Goal: Find specific page/section: Find specific page/section

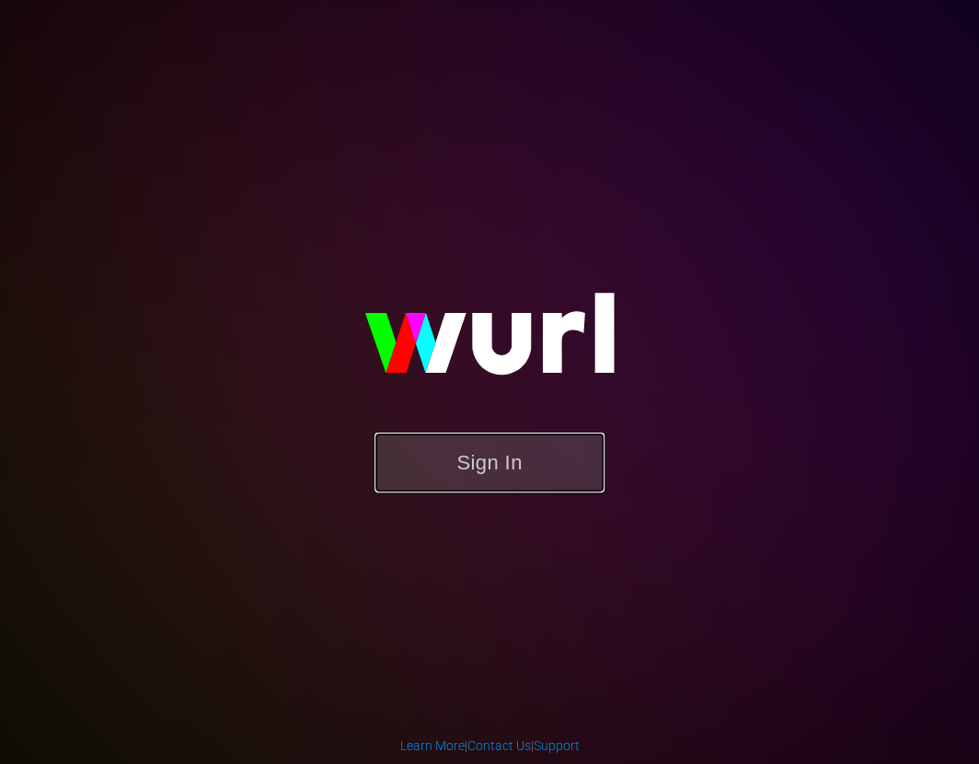
click at [452, 452] on button "Sign In" at bounding box center [489, 462] width 230 height 60
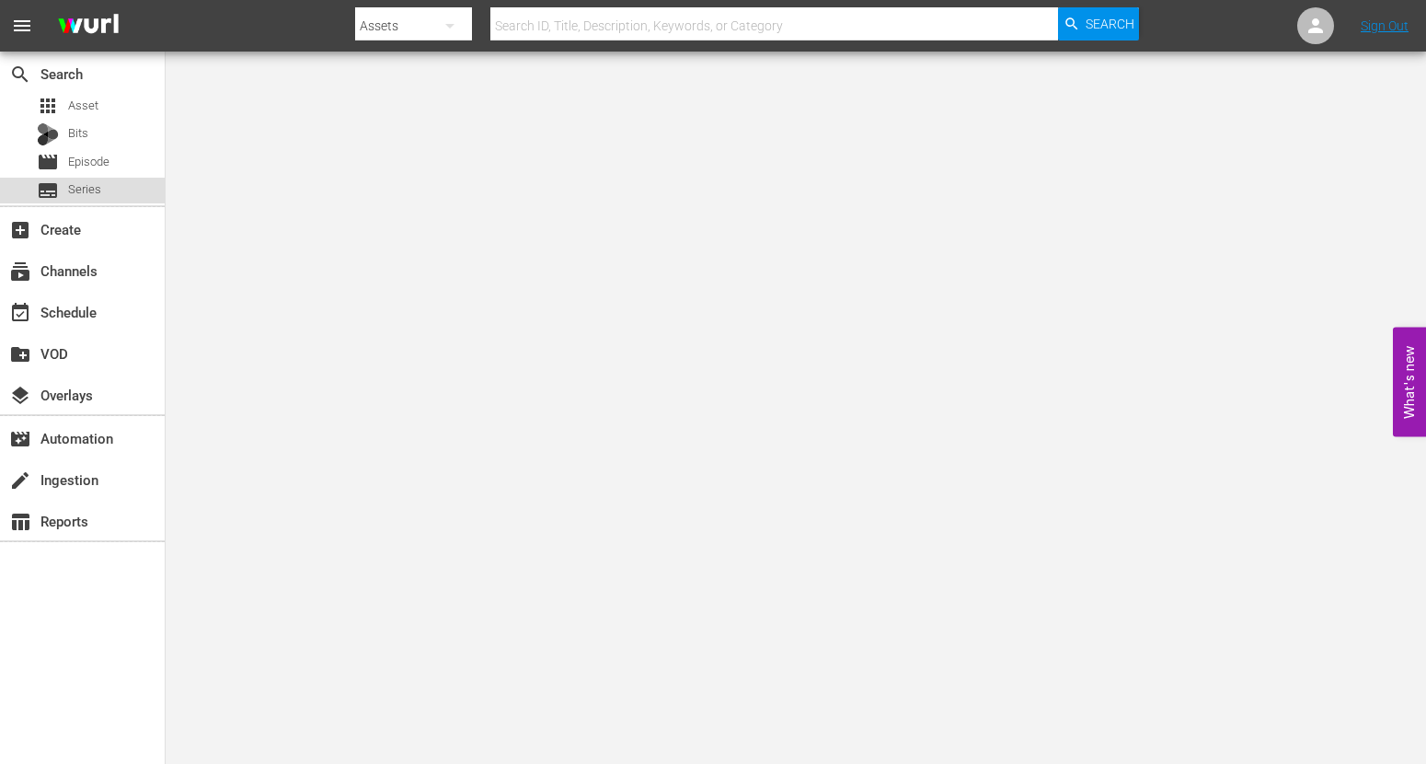
click at [116, 201] on div "subtitles Series" at bounding box center [82, 191] width 165 height 26
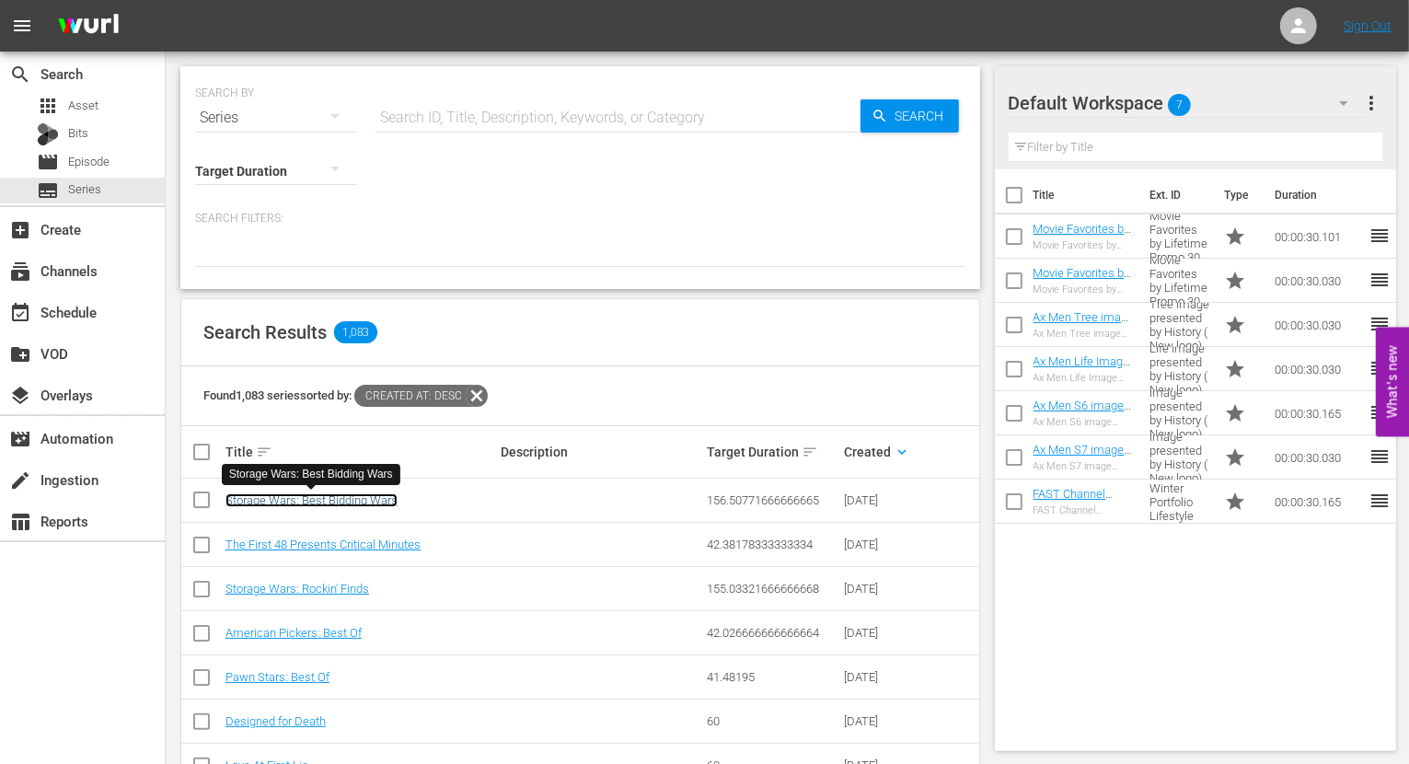
click at [346, 506] on link "Storage Wars: Best Bidding Wars" at bounding box center [311, 500] width 172 height 14
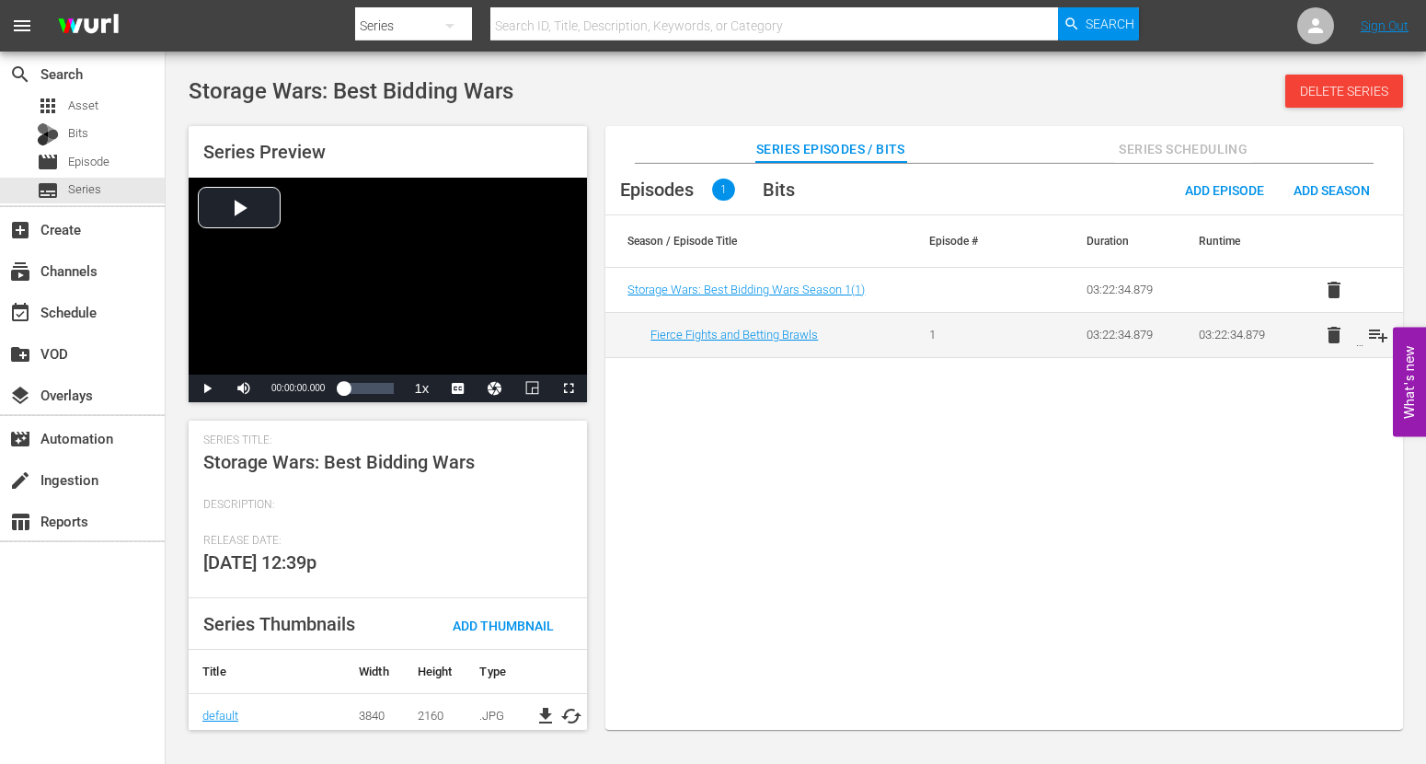
scroll to position [311, 0]
